Goal: Go to known website: Access a specific website the user already knows

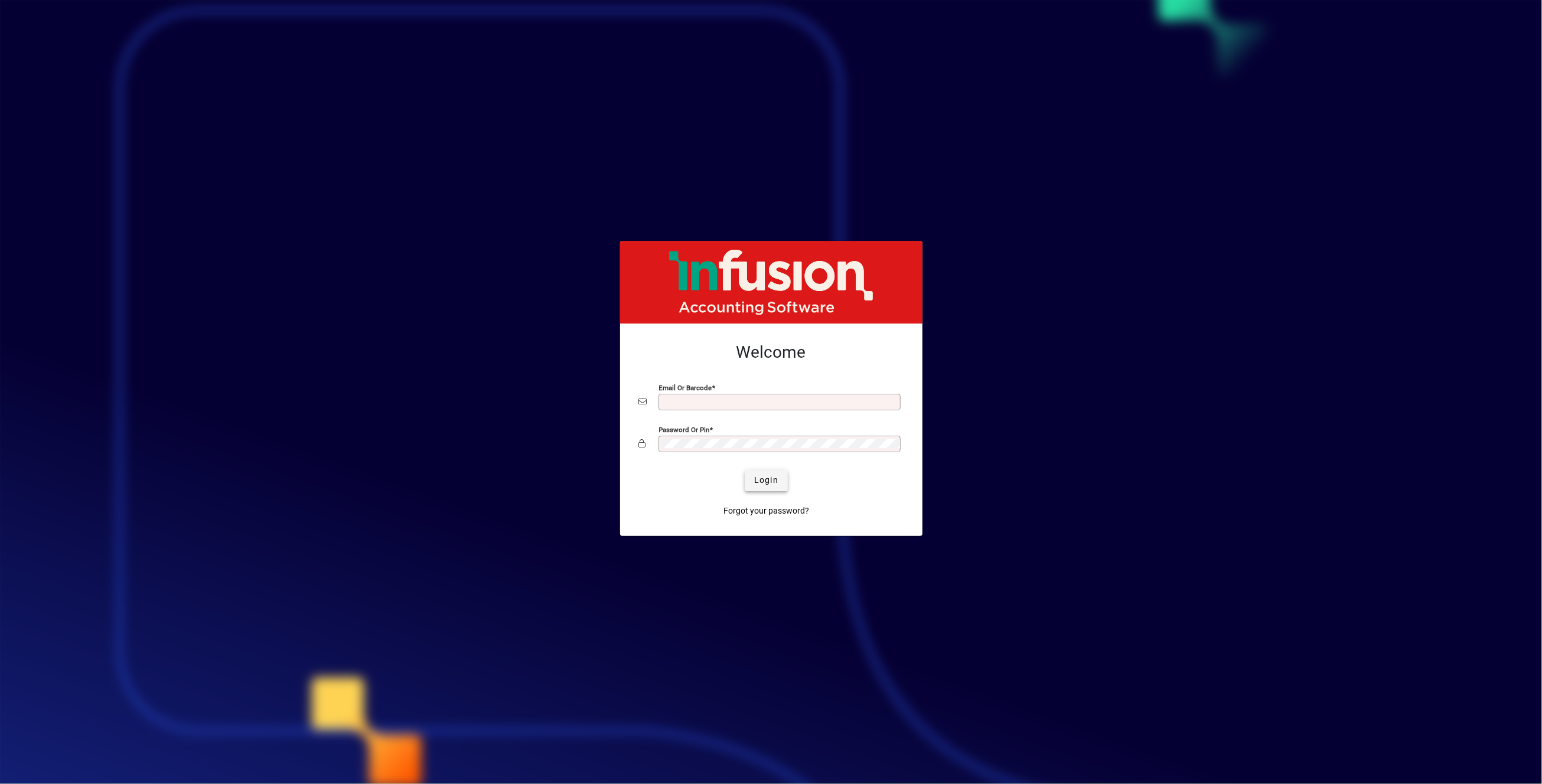
type input "**********"
click at [771, 480] on span "Login" at bounding box center [766, 480] width 24 height 12
